Goal: Task Accomplishment & Management: Manage account settings

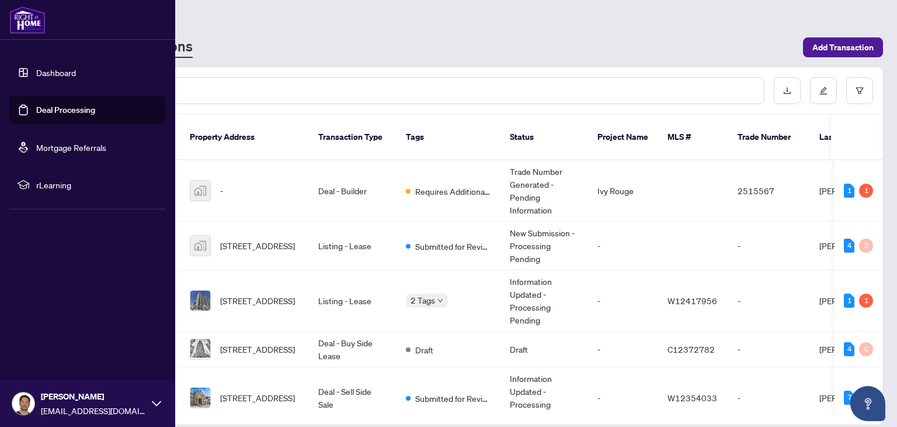
click at [46, 74] on link "Dashboard" at bounding box center [56, 72] width 40 height 11
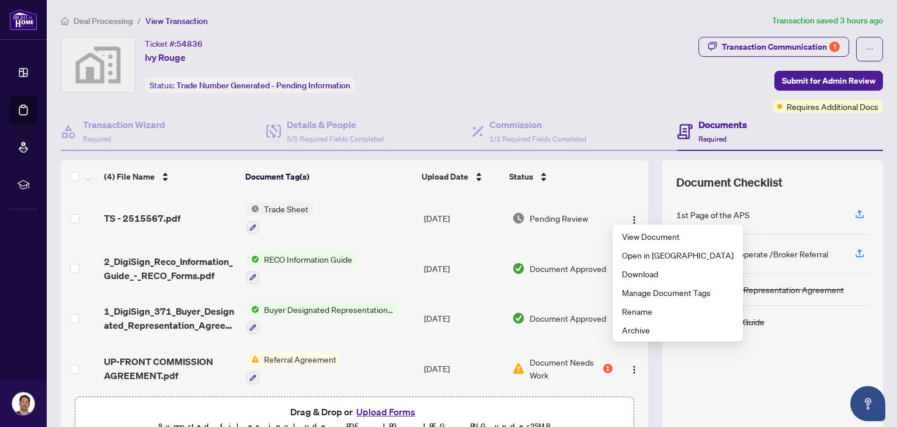
scroll to position [3, 0]
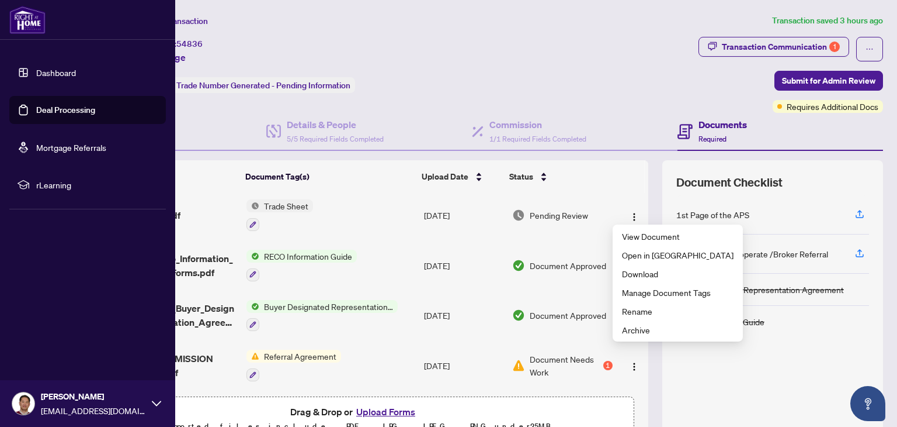
click at [36, 76] on link "Dashboard" at bounding box center [56, 72] width 40 height 11
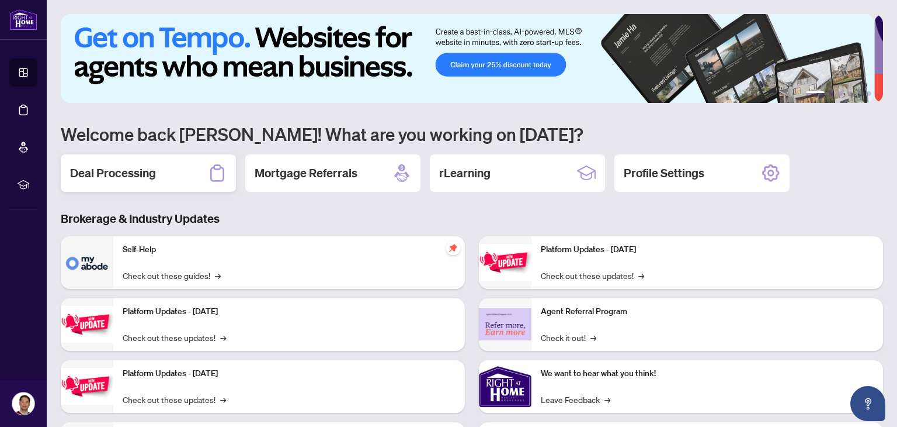
click at [136, 177] on h2 "Deal Processing" at bounding box center [113, 173] width 86 height 16
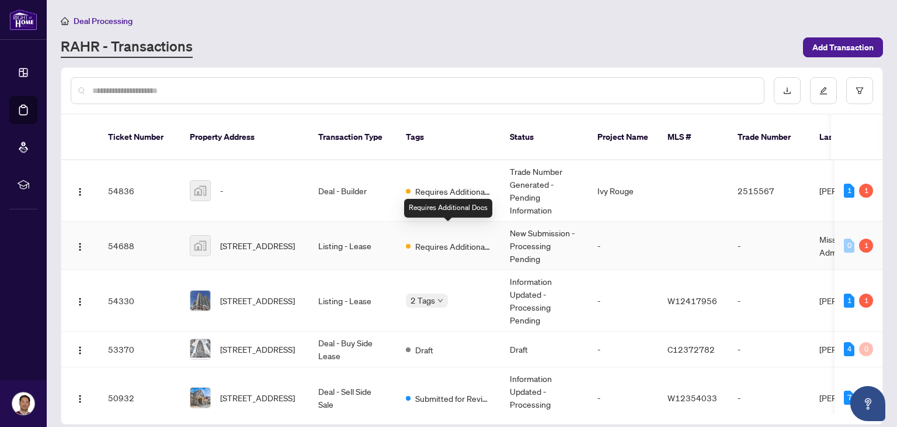
click at [442, 240] on span "Requires Additional Docs" at bounding box center [453, 246] width 76 height 13
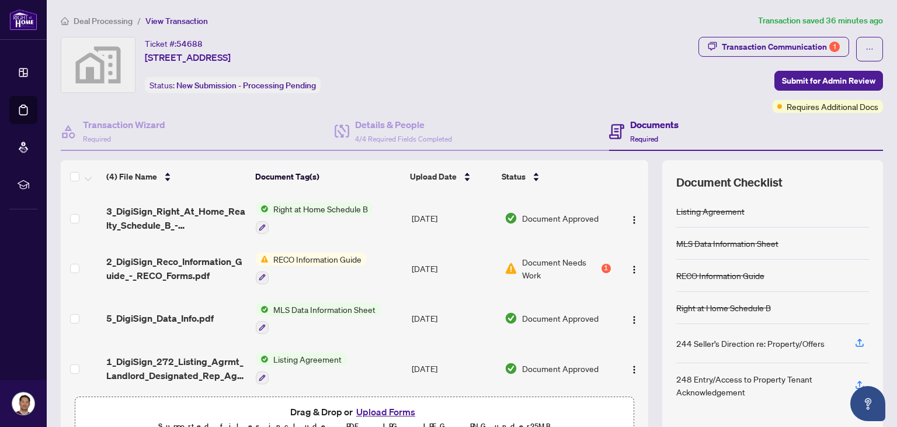
click at [602, 266] on div "1" at bounding box center [606, 268] width 9 height 9
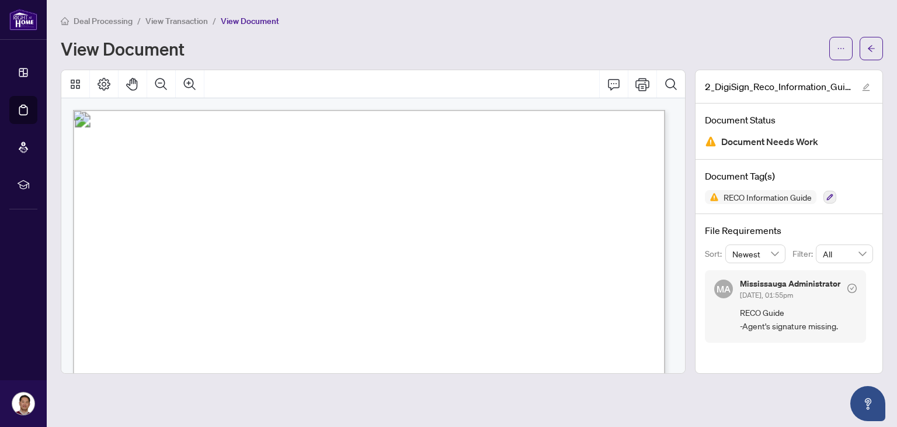
click at [276, 33] on div "Deal Processing / View Transaction / View Document View Document" at bounding box center [472, 37] width 823 height 46
click at [834, 196] on icon "button" at bounding box center [830, 196] width 7 height 7
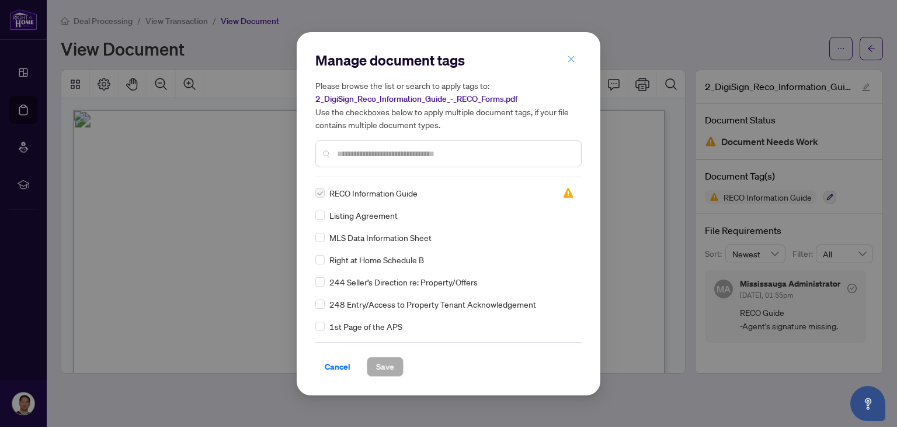
click at [570, 65] on span "button" at bounding box center [571, 59] width 8 height 19
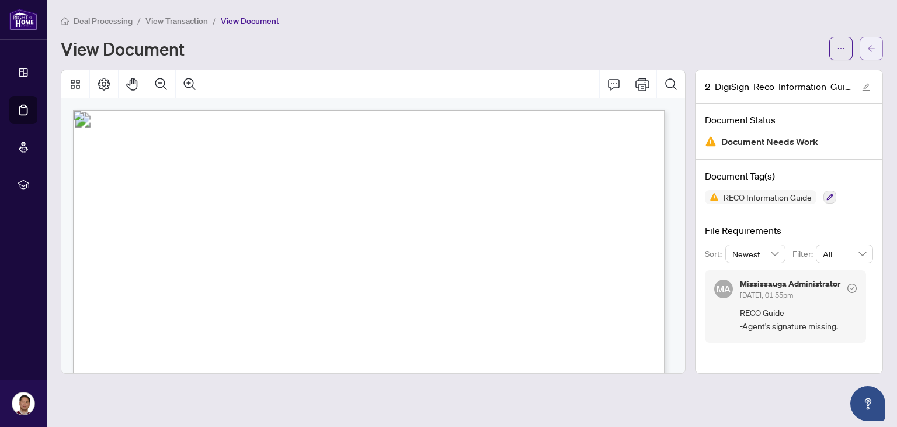
click at [875, 54] on span "button" at bounding box center [872, 48] width 8 height 19
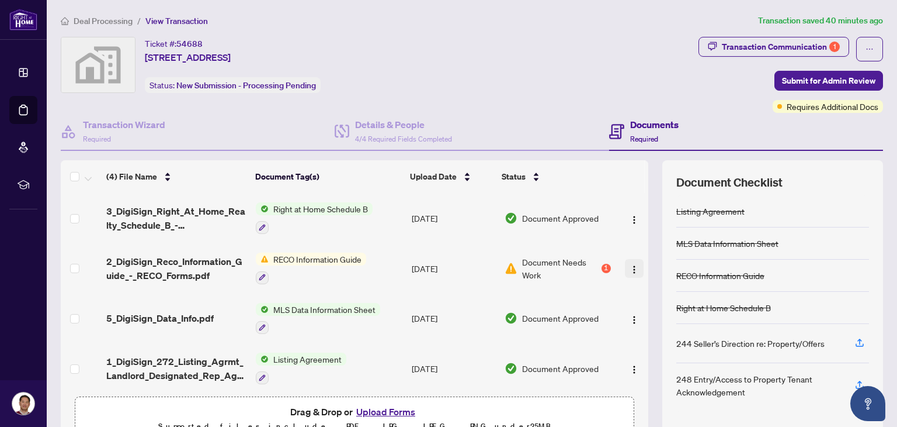
click at [630, 268] on img "button" at bounding box center [634, 269] width 9 height 9
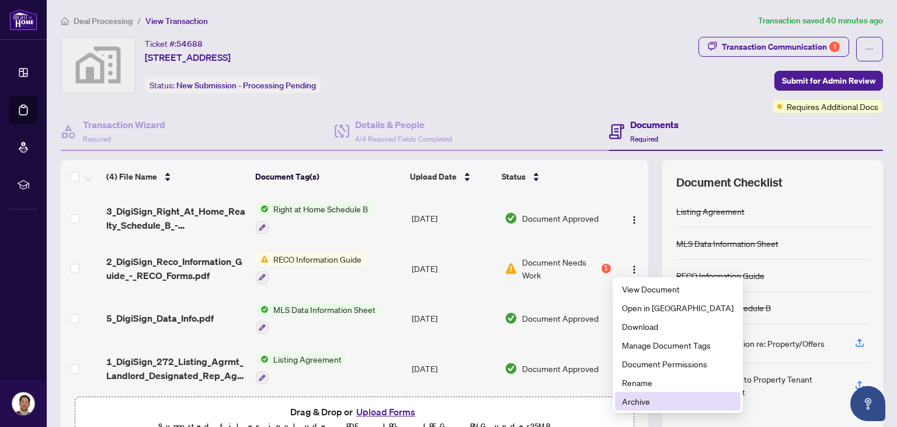
click at [629, 403] on span "Archive" at bounding box center [678, 400] width 112 height 13
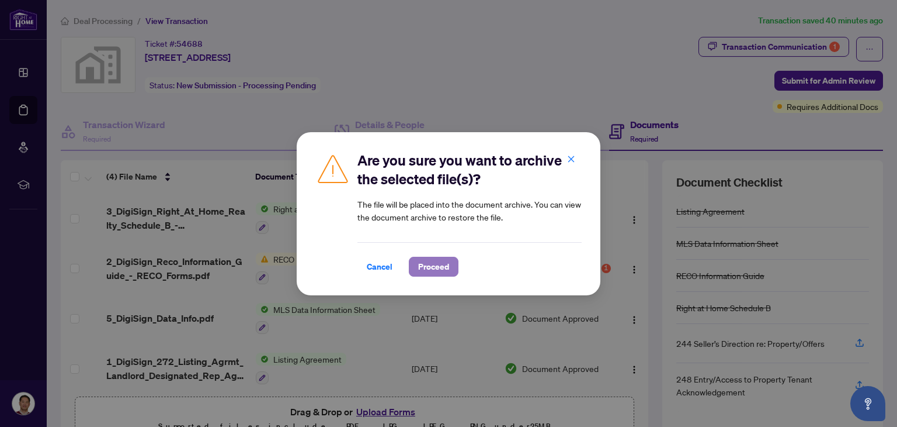
click at [426, 263] on span "Proceed" at bounding box center [433, 266] width 31 height 19
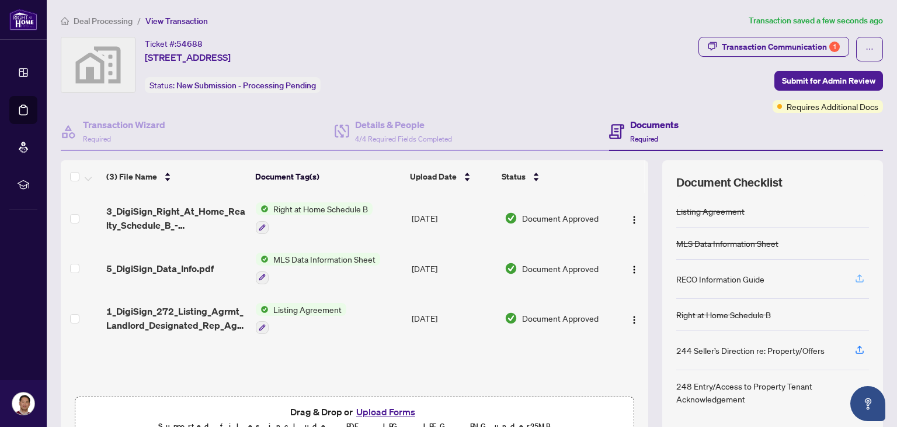
click at [855, 276] on icon "button" at bounding box center [860, 278] width 11 height 11
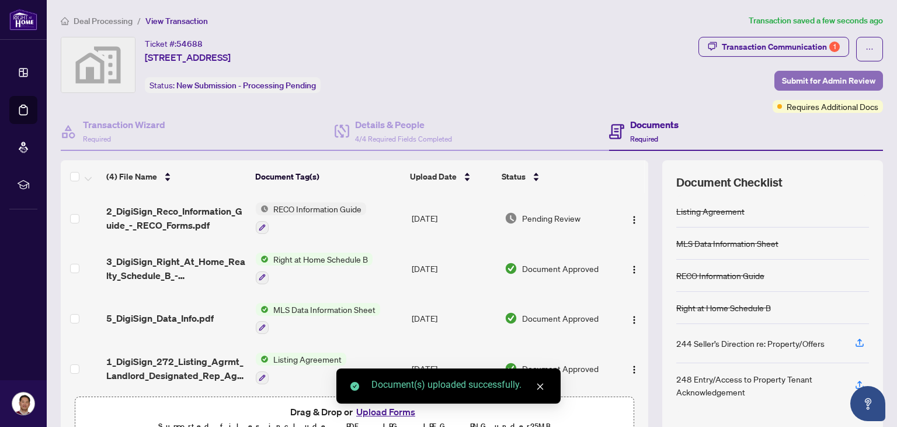
click at [841, 82] on span "Submit for Admin Review" at bounding box center [828, 80] width 93 height 19
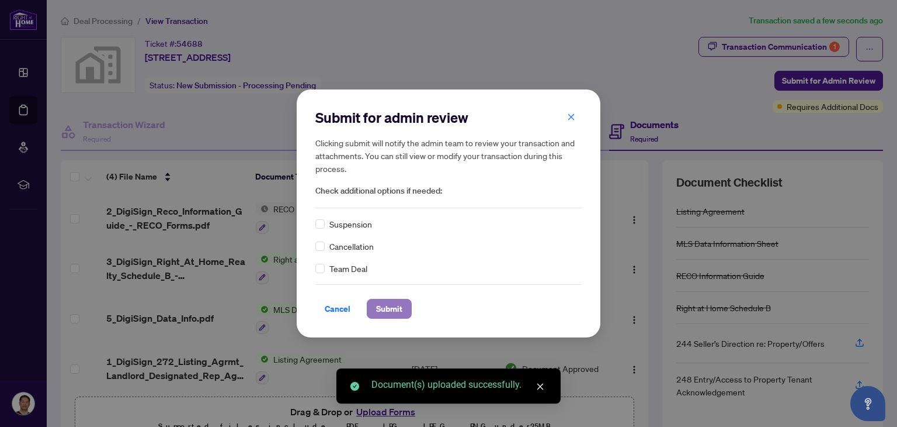
click at [392, 312] on span "Submit" at bounding box center [389, 308] width 26 height 19
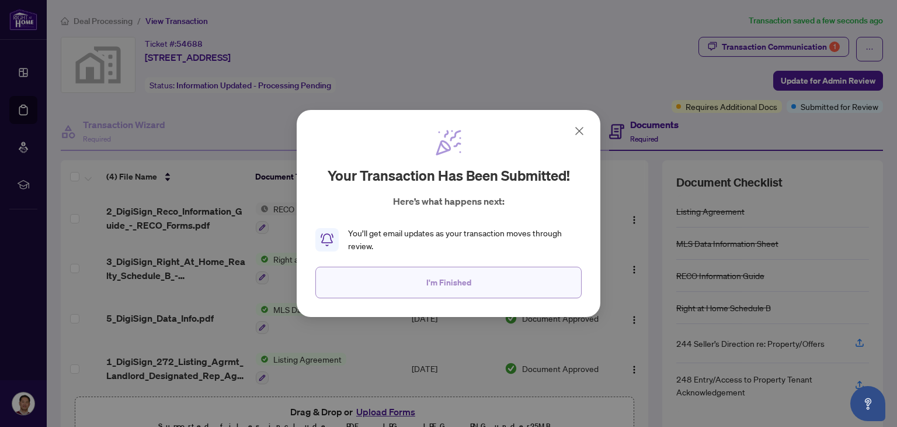
click at [418, 288] on button "I'm Finished" at bounding box center [449, 282] width 266 height 32
